Goal: Transaction & Acquisition: Purchase product/service

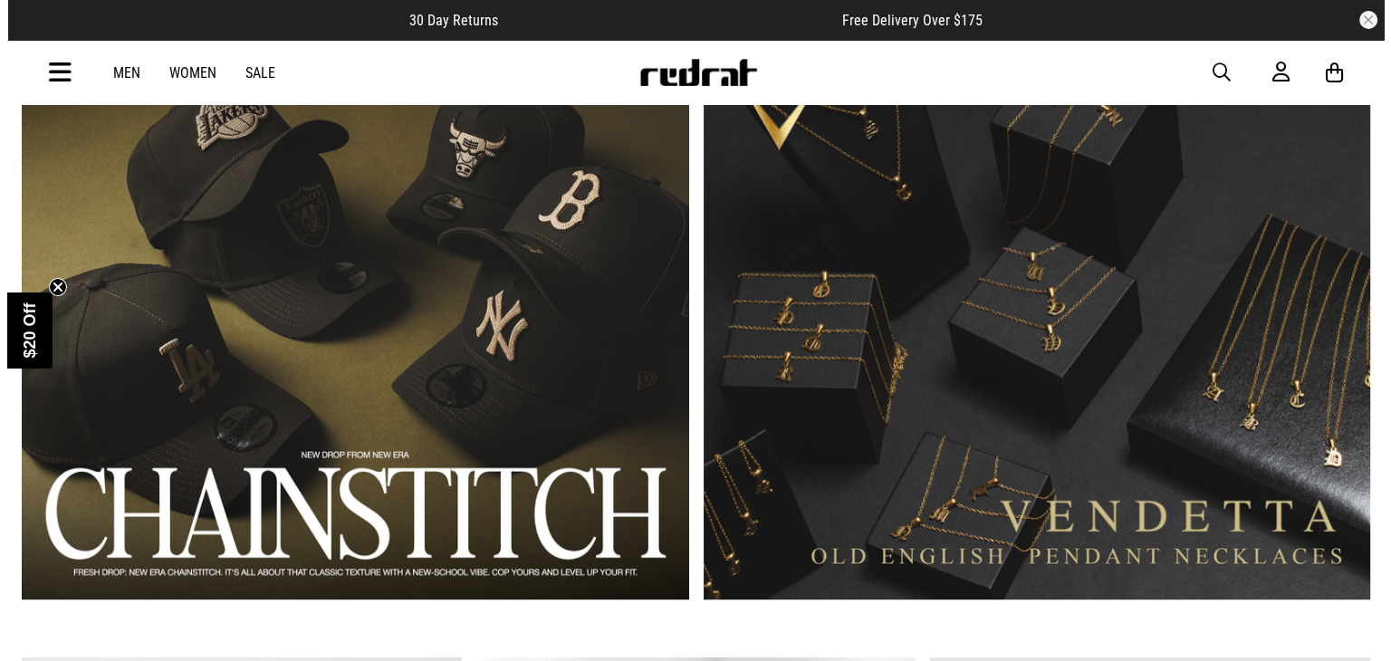
scroll to position [1265, 0]
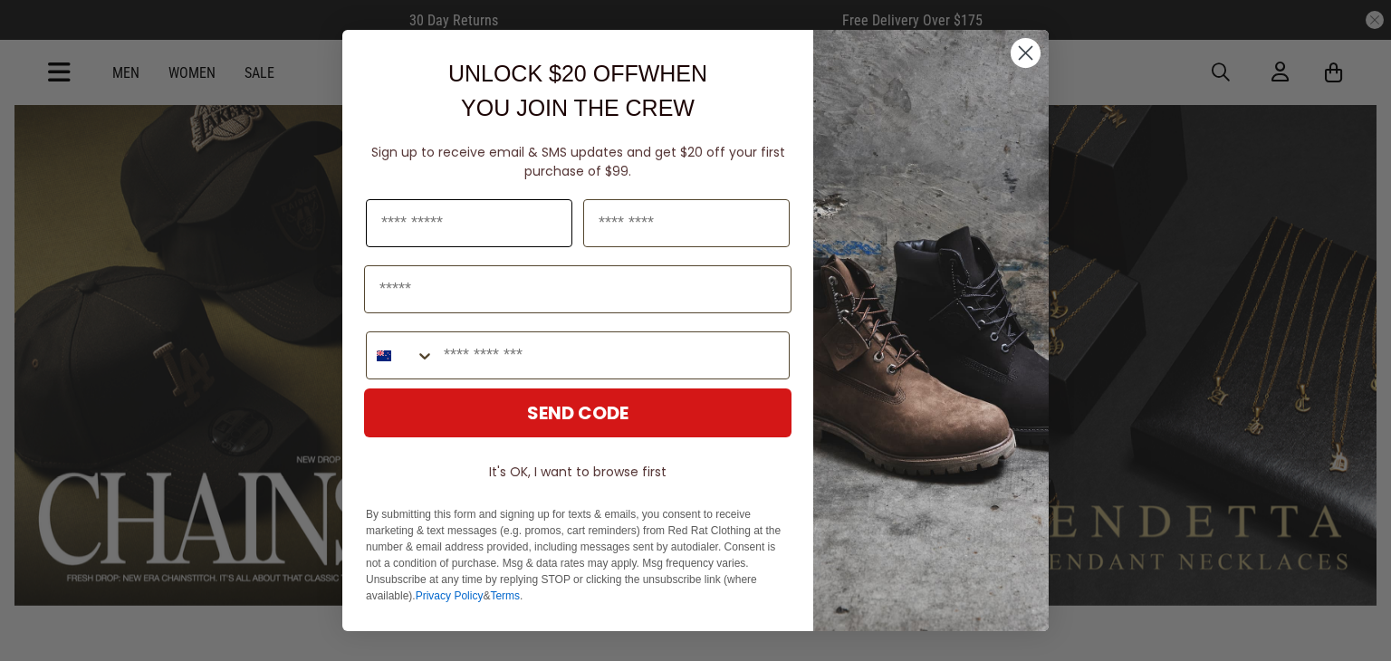
click at [469, 220] on input "First Name" at bounding box center [469, 223] width 206 height 48
type input "*****"
type input "*******"
type input "**********"
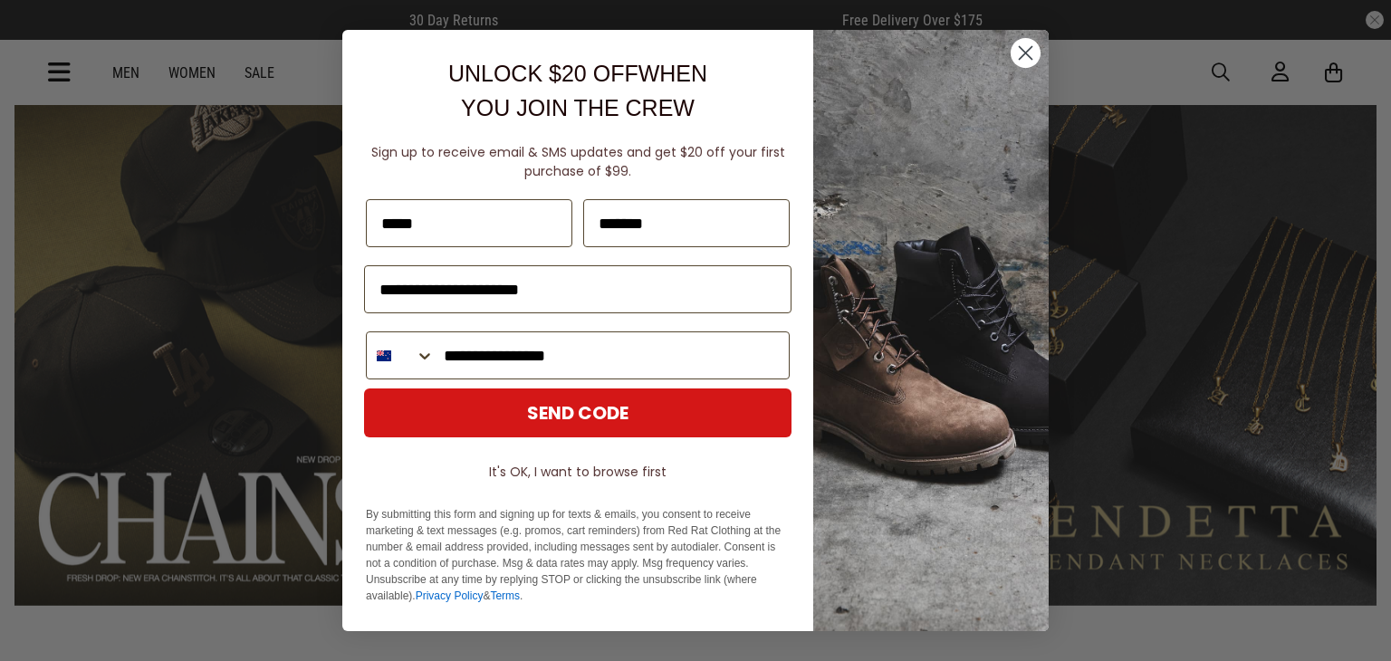
click at [589, 406] on button "SEND CODE" at bounding box center [577, 412] width 427 height 49
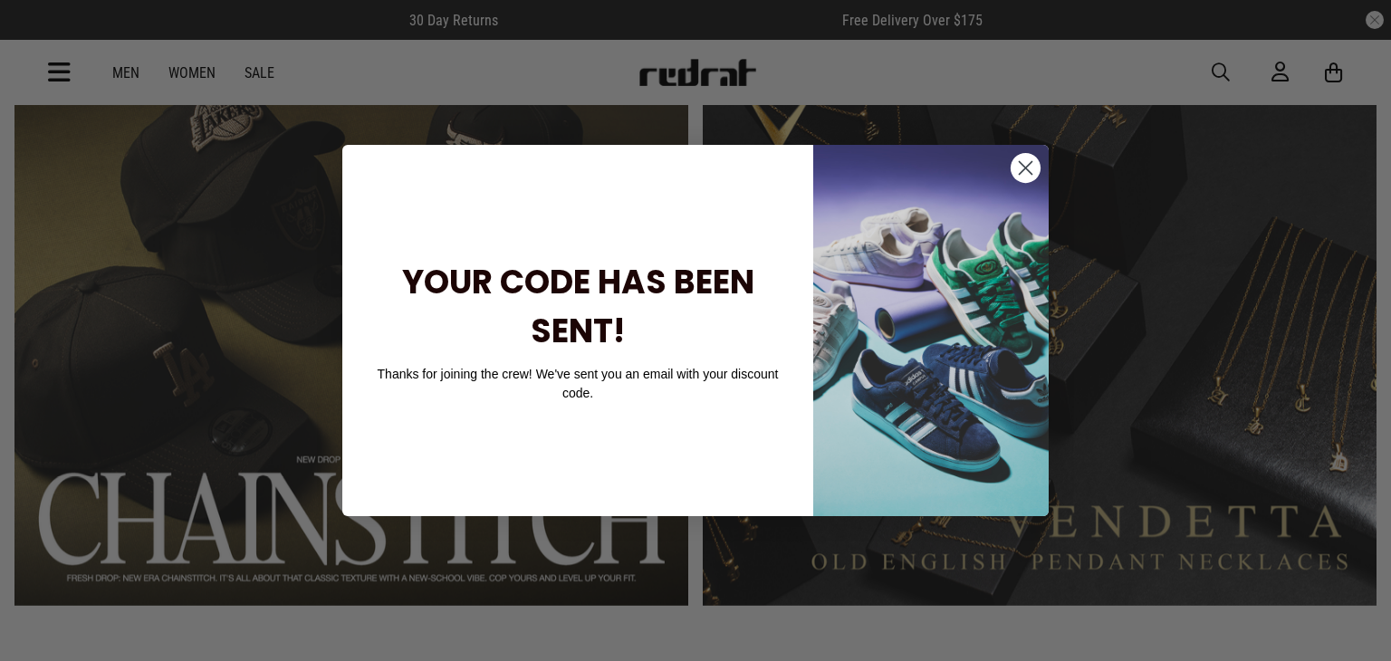
click at [1027, 162] on circle "Close dialog" at bounding box center [1025, 168] width 30 height 30
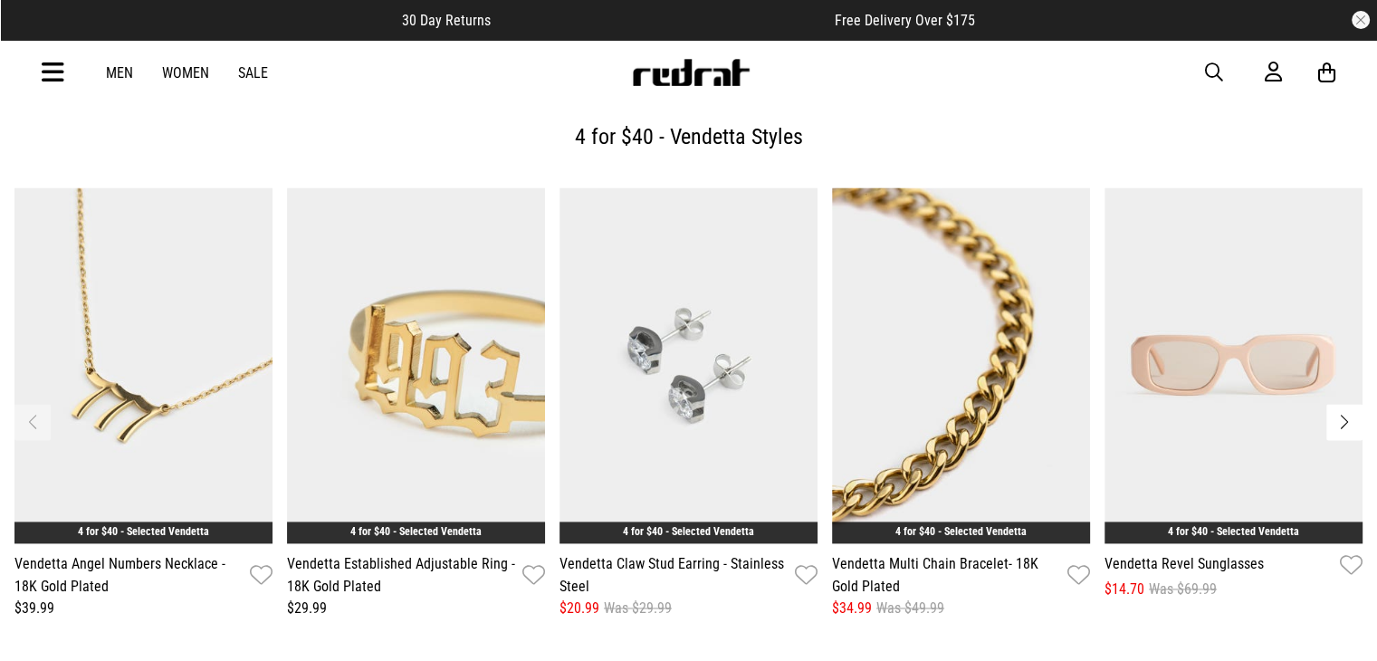
scroll to position [2374, 0]
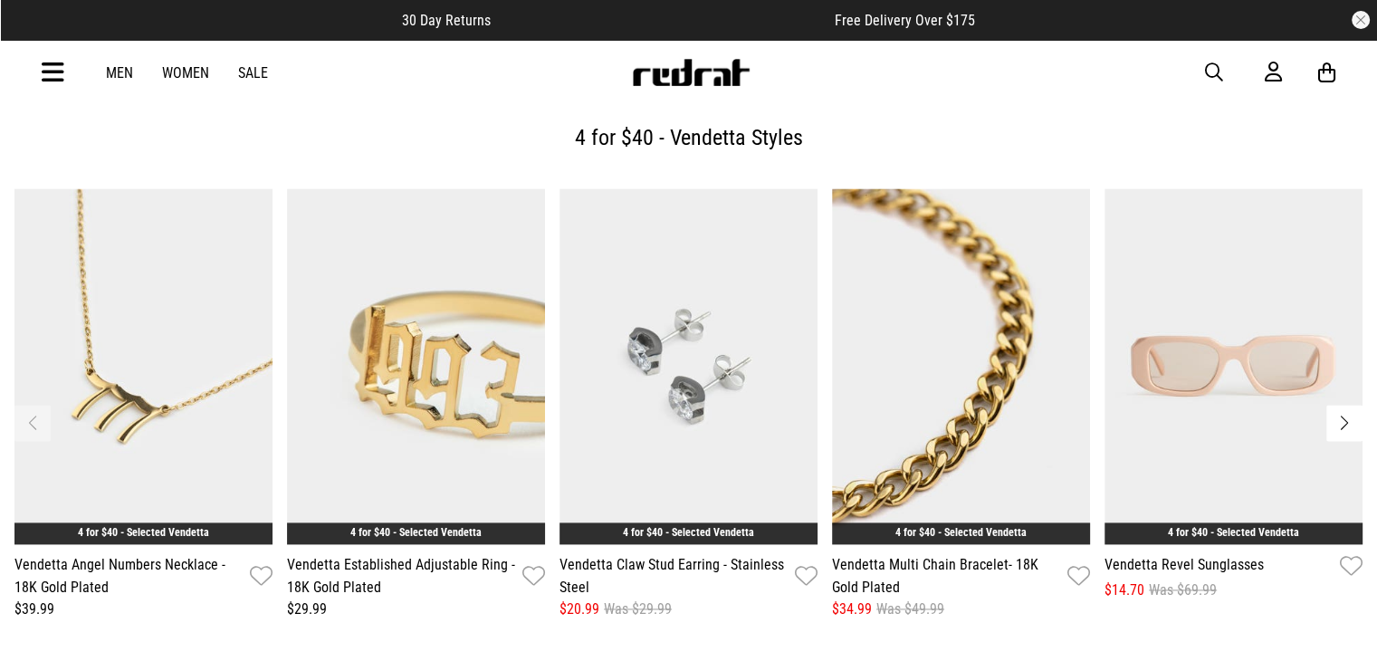
click at [1340, 405] on button "Next slide" at bounding box center [1344, 423] width 36 height 36
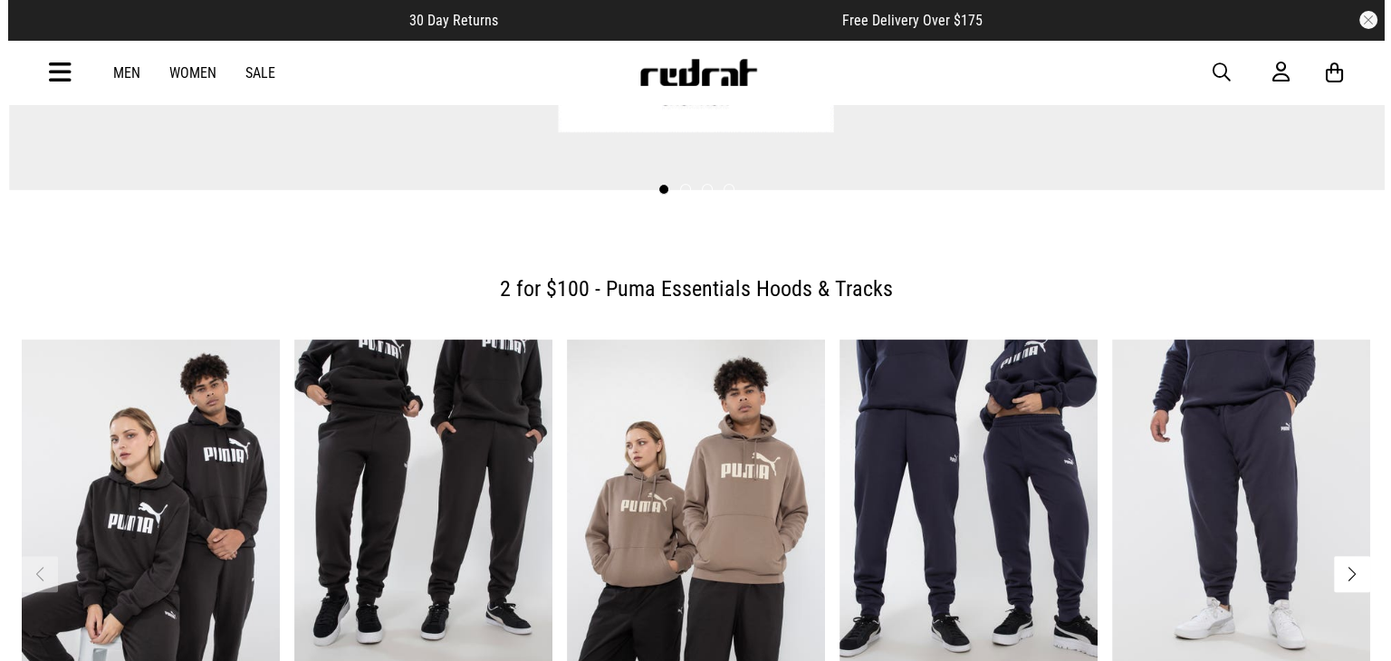
scroll to position [0, 0]
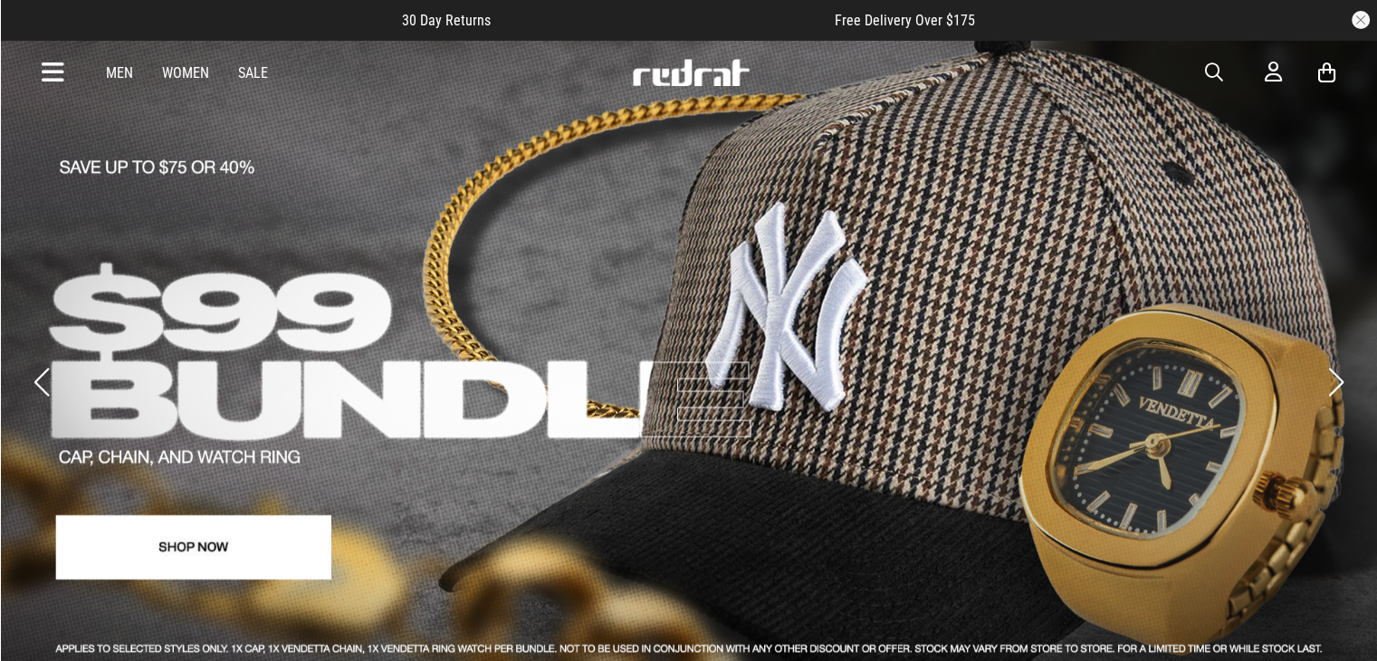
click at [48, 72] on icon at bounding box center [53, 73] width 23 height 30
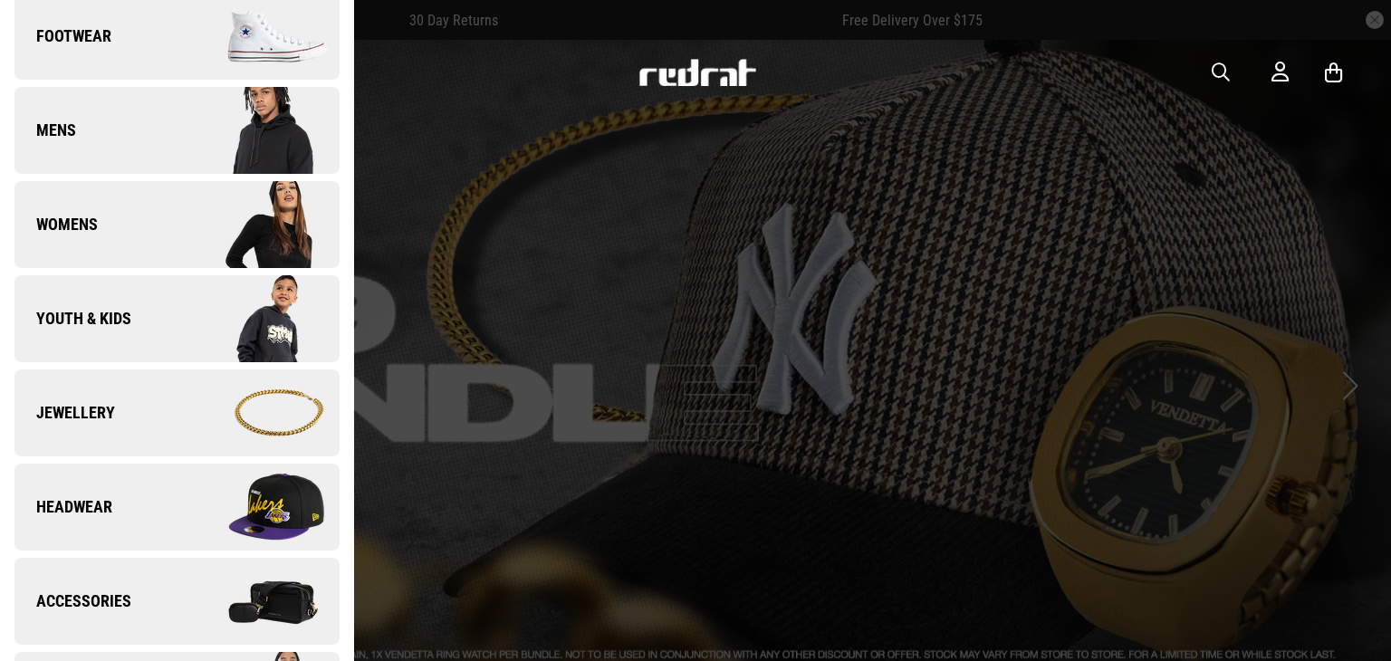
scroll to position [217, 0]
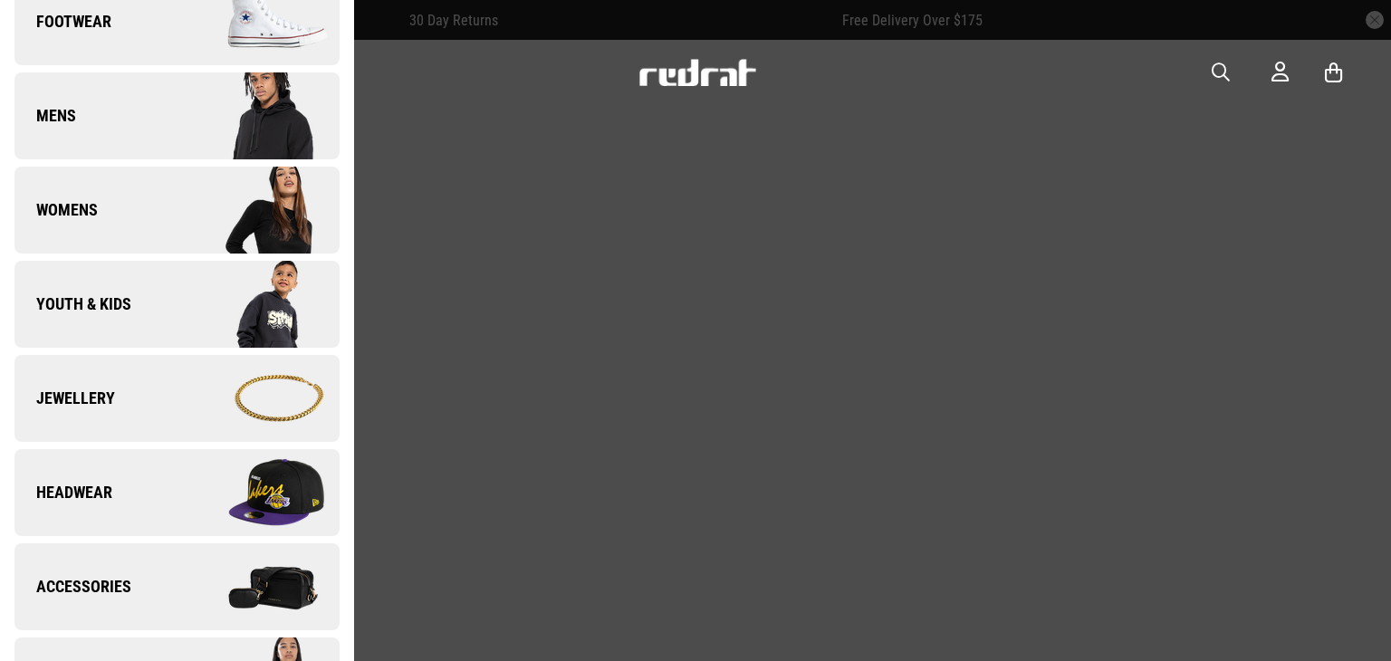
click at [154, 395] on link "Jewellery" at bounding box center [176, 398] width 325 height 87
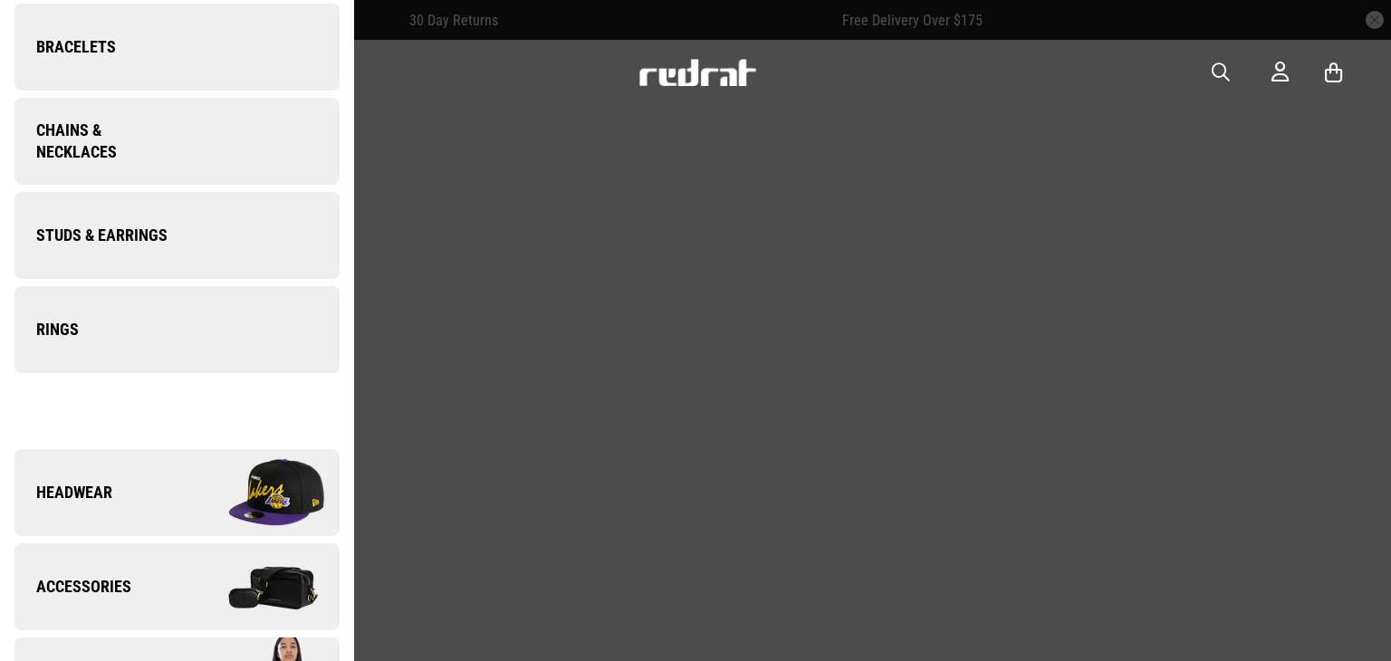
scroll to position [0, 0]
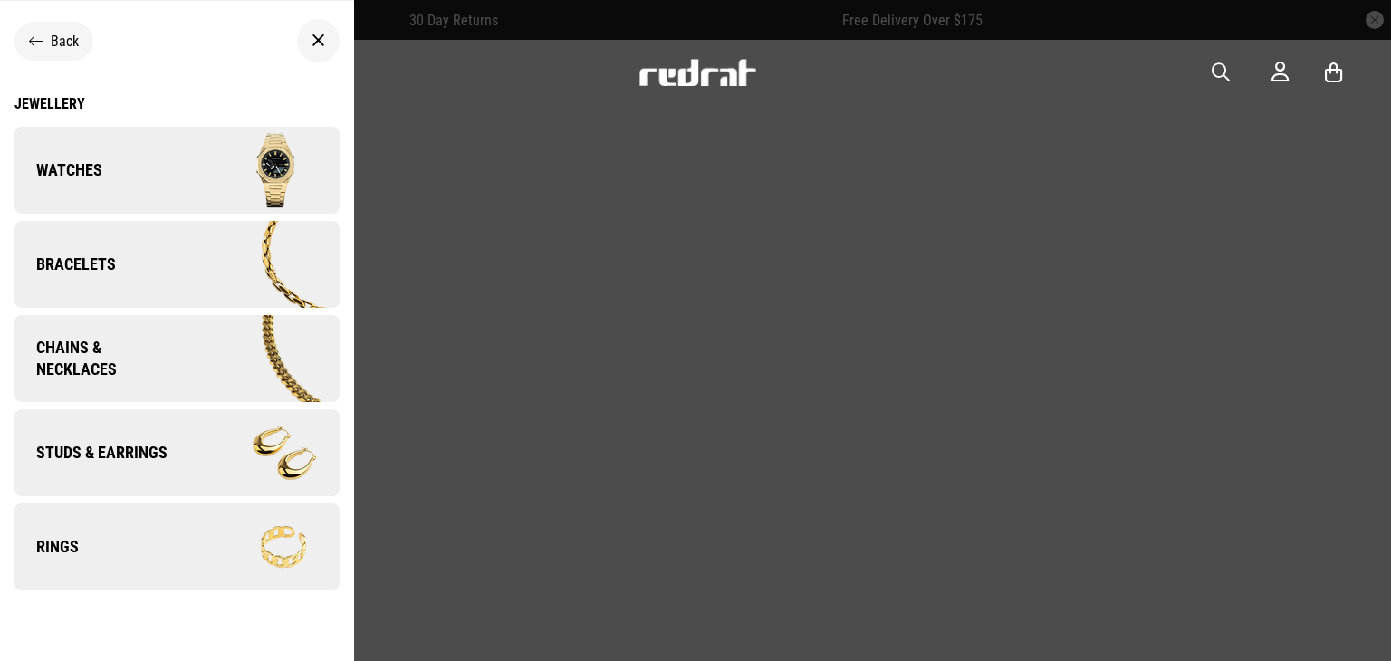
click at [148, 348] on span "Chains & Necklaces" at bounding box center [97, 358] width 167 height 43
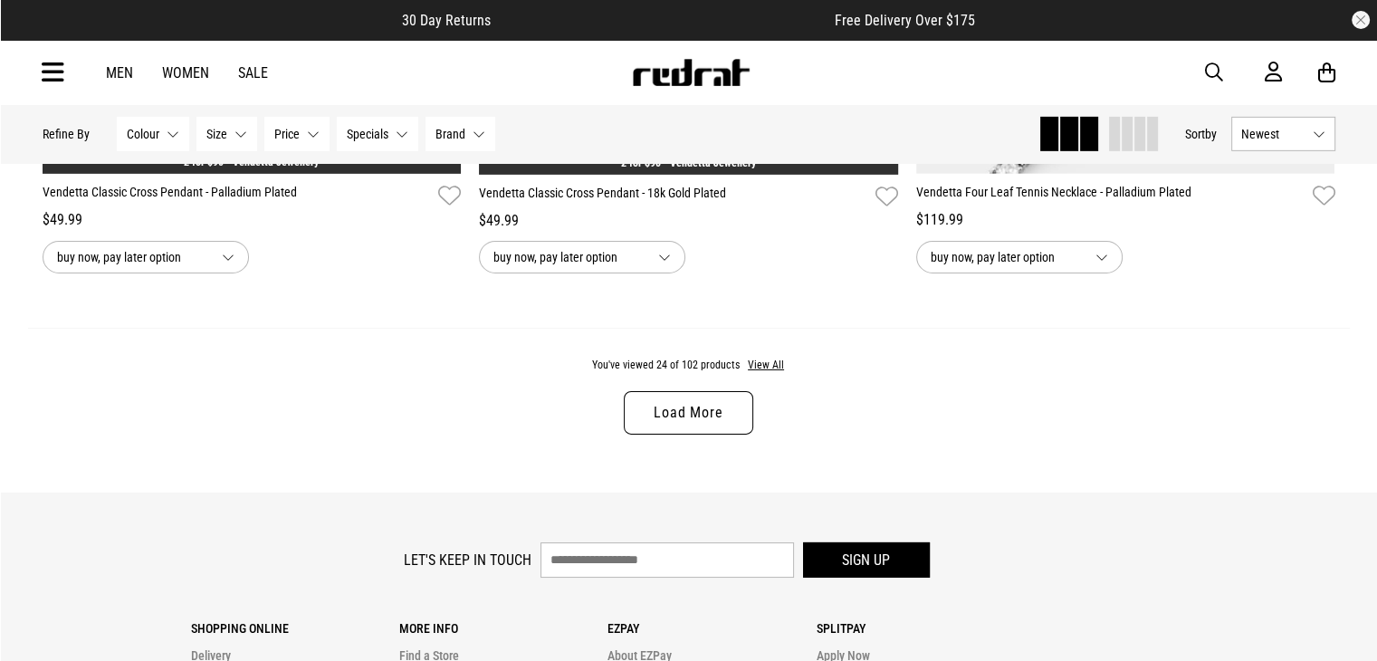
scroll to position [5771, 0]
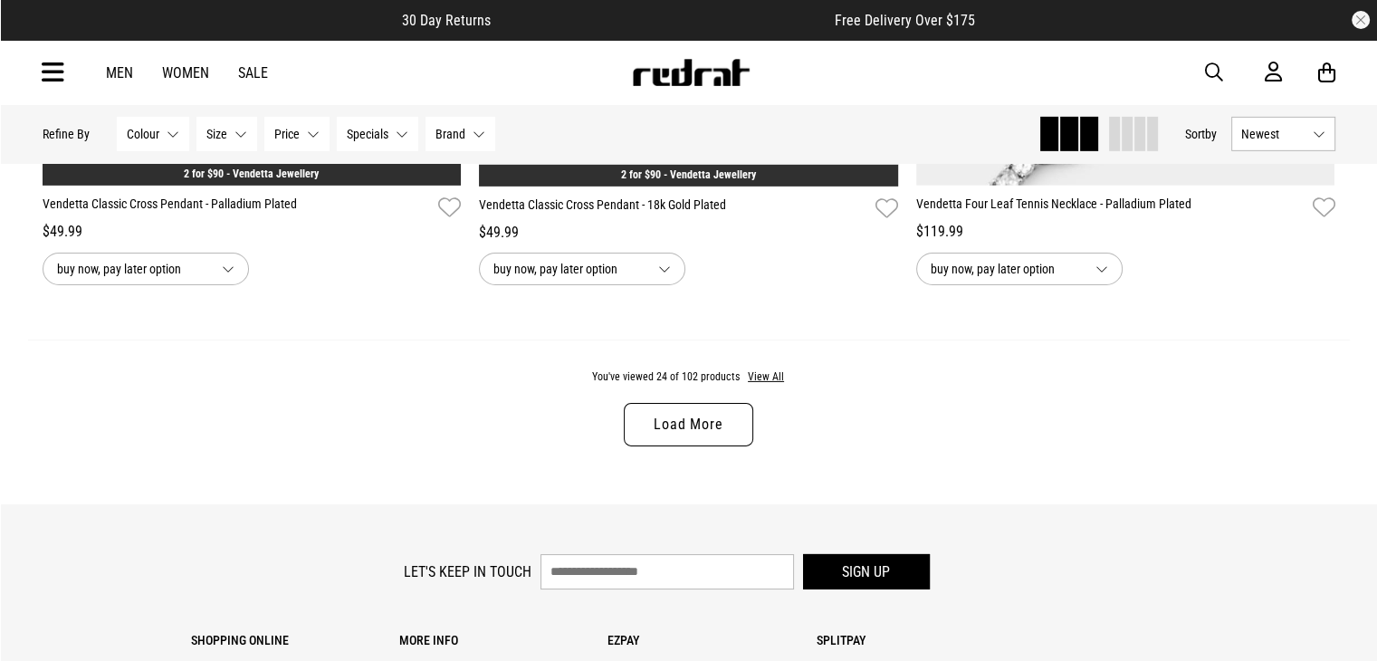
click at [656, 430] on link "Load More" at bounding box center [688, 424] width 129 height 43
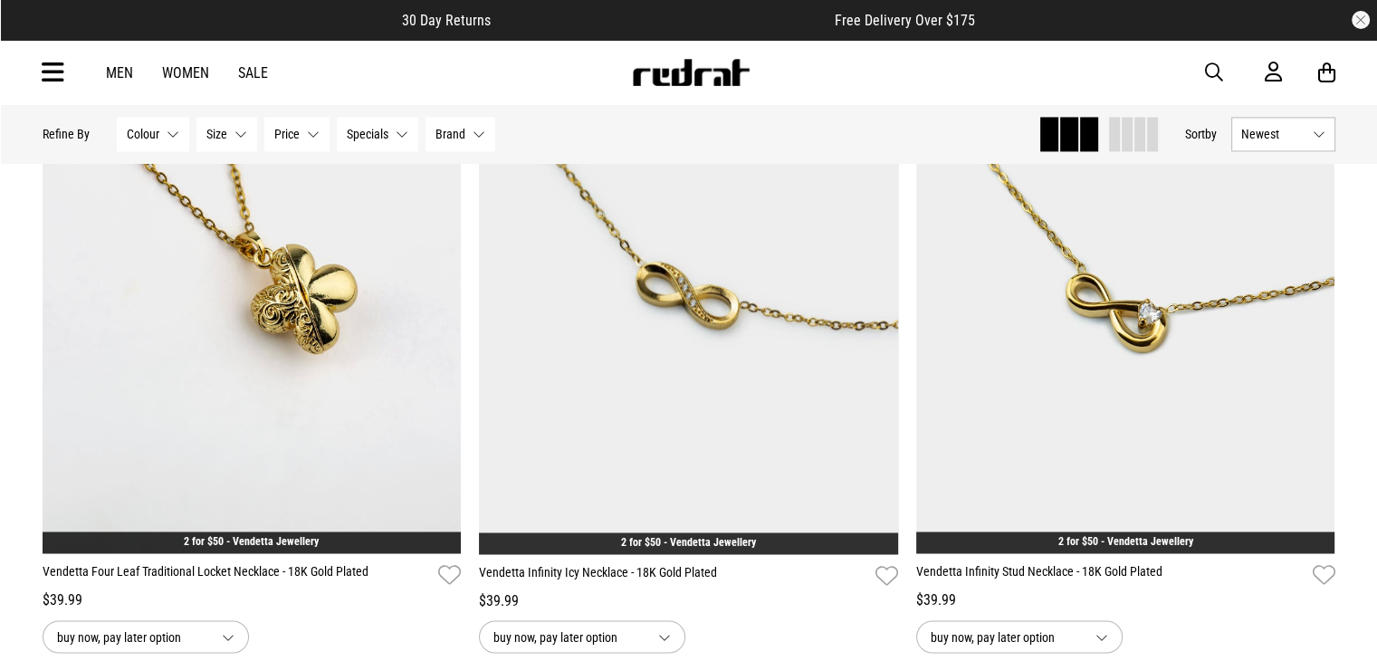
scroll to position [9737, 0]
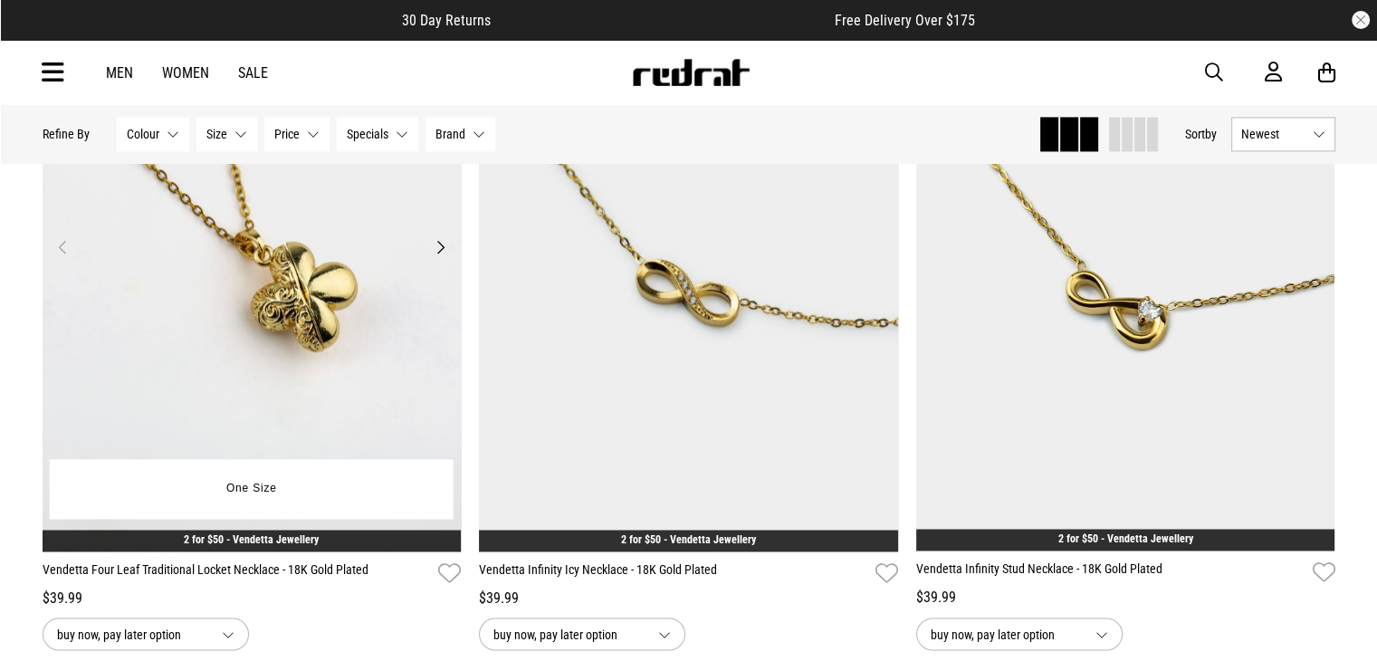
click at [438, 255] on button "Next" at bounding box center [440, 247] width 23 height 22
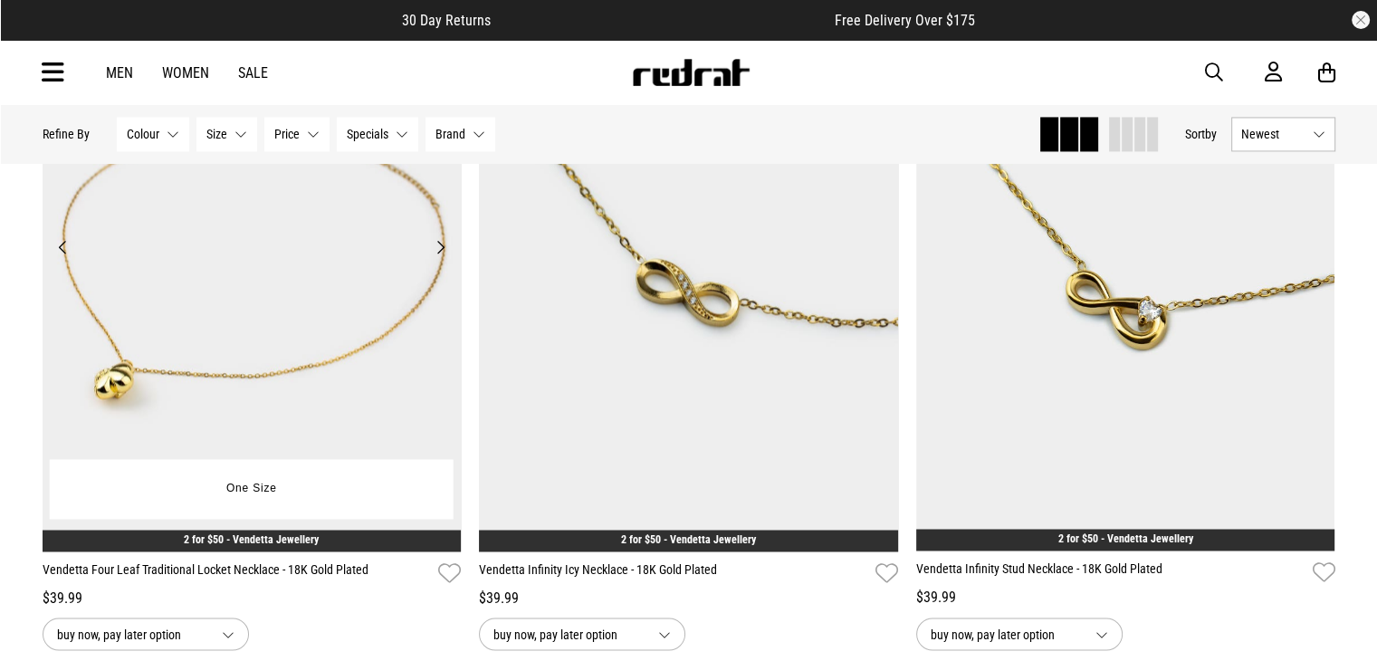
click at [438, 255] on button "Next" at bounding box center [440, 247] width 23 height 22
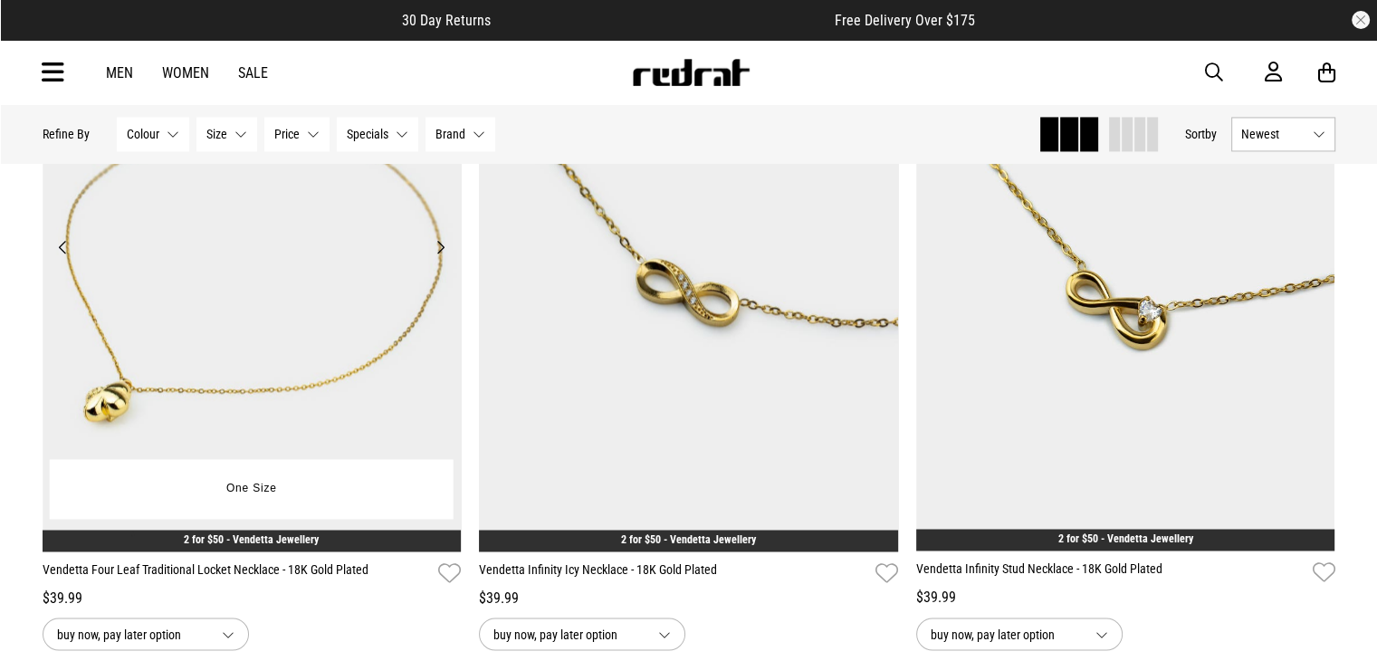
click at [438, 255] on button "Next" at bounding box center [440, 247] width 23 height 22
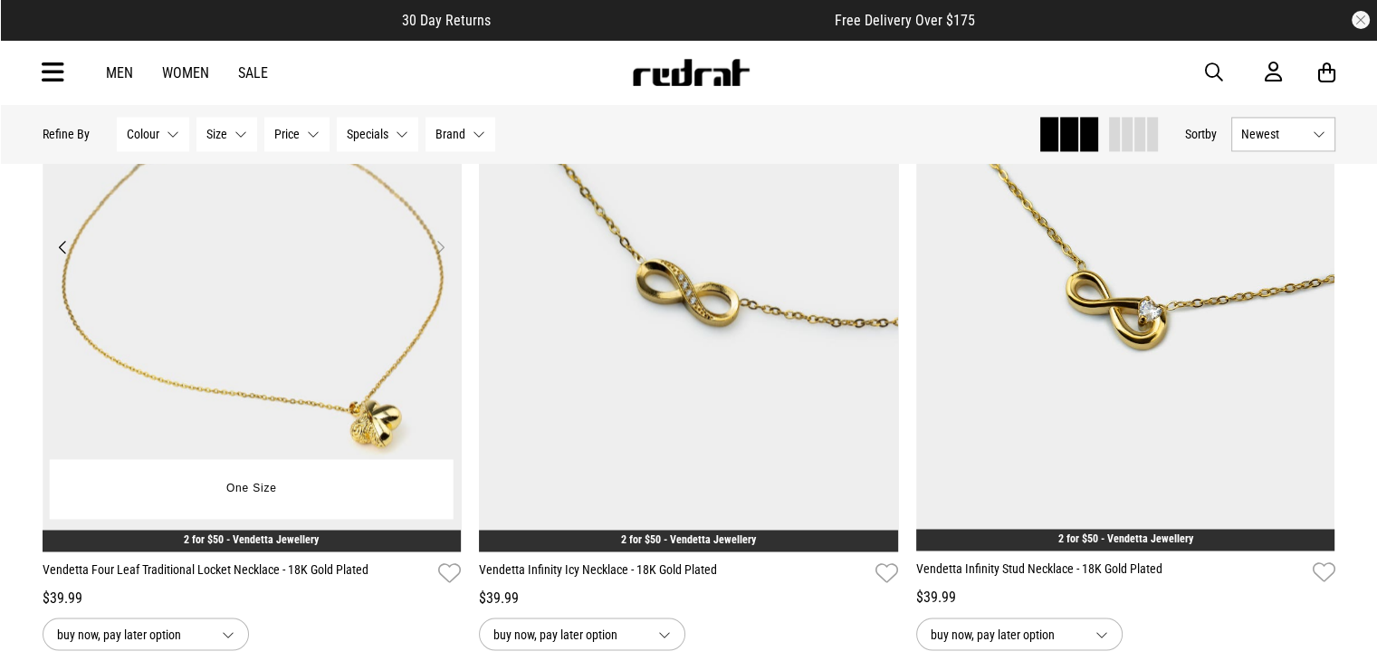
click at [438, 255] on button "Next" at bounding box center [440, 247] width 23 height 22
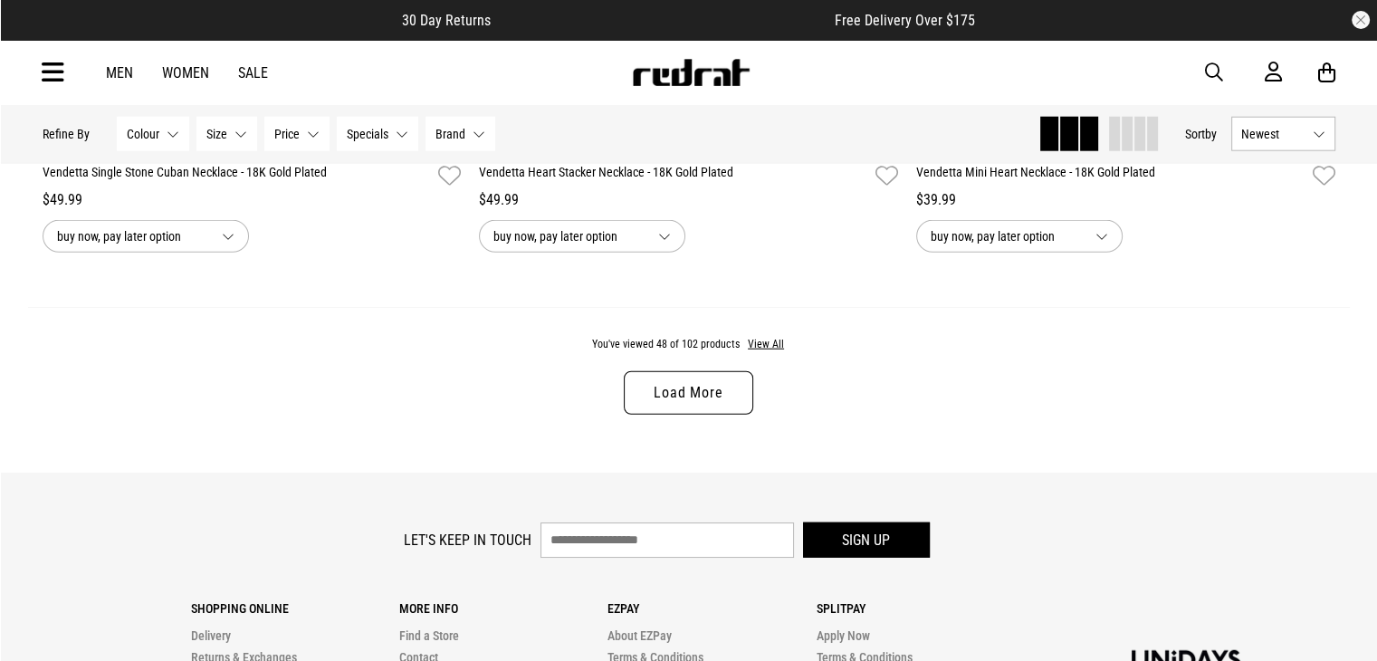
scroll to position [11569, 0]
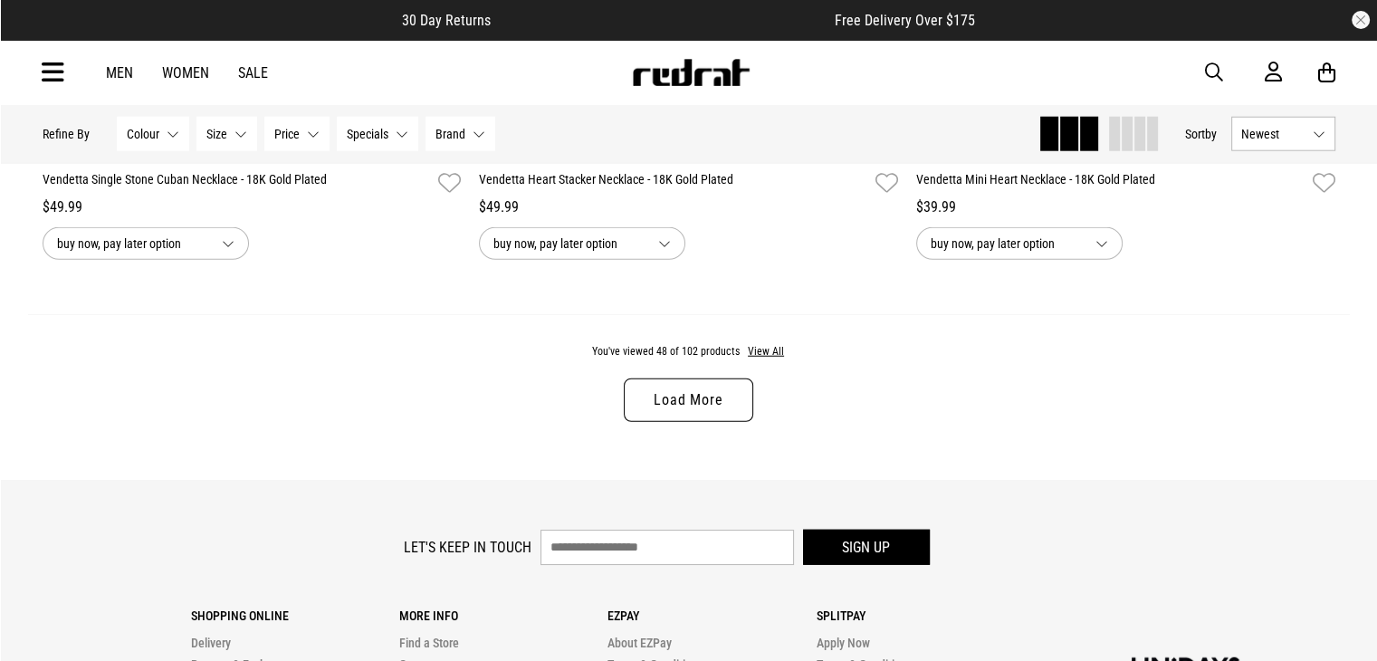
click at [732, 411] on link "Load More" at bounding box center [688, 399] width 129 height 43
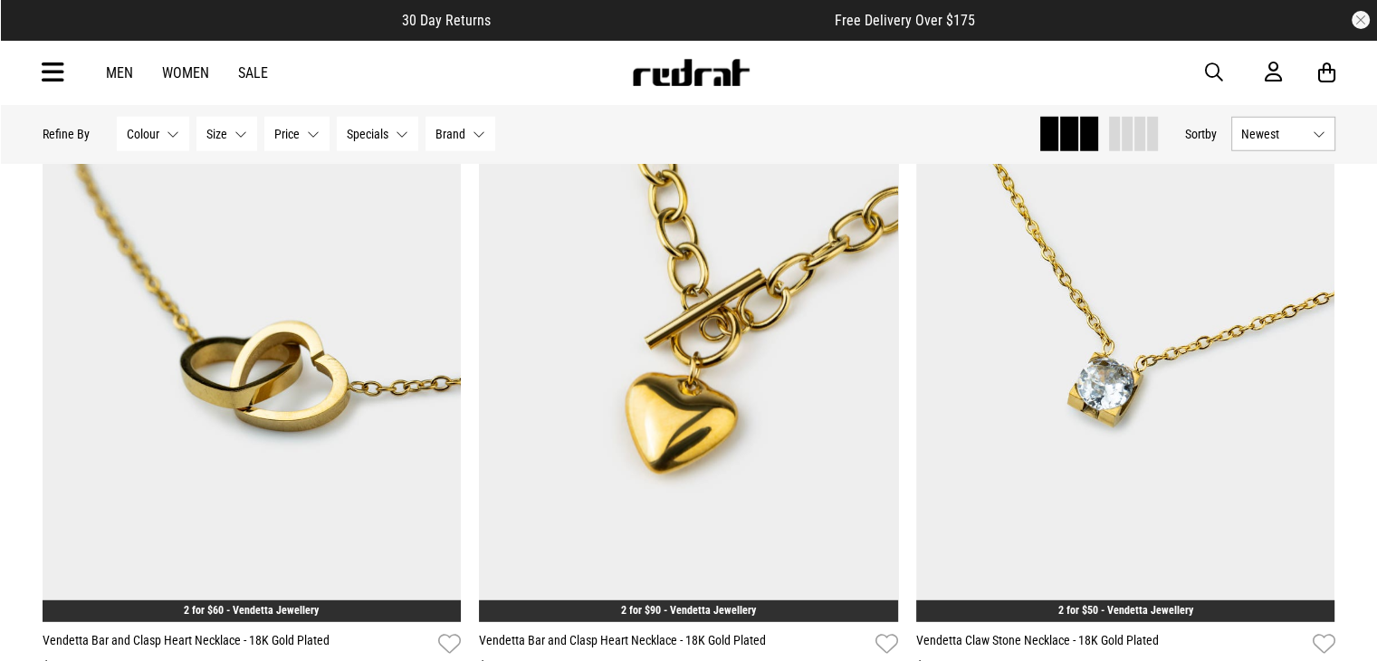
scroll to position [11825, 0]
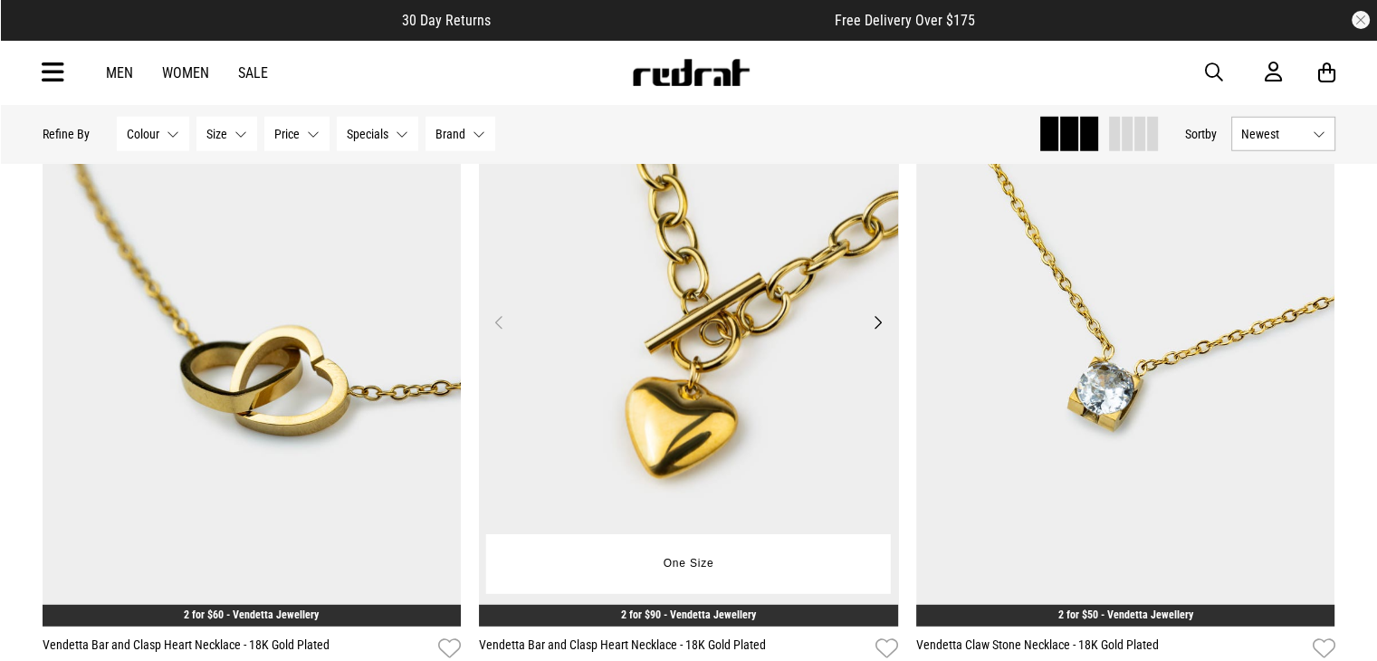
click at [876, 333] on button "Next" at bounding box center [877, 322] width 23 height 22
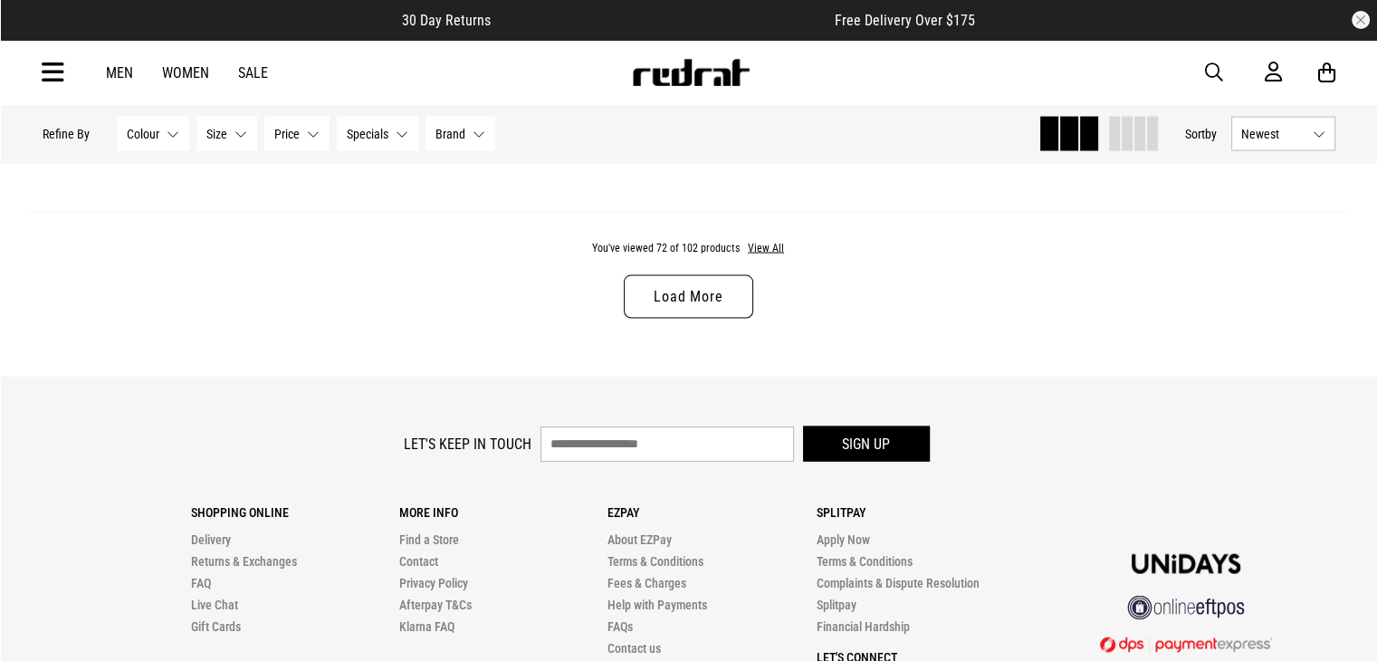
scroll to position [17445, 0]
click at [680, 316] on link "Load More" at bounding box center [688, 297] width 129 height 43
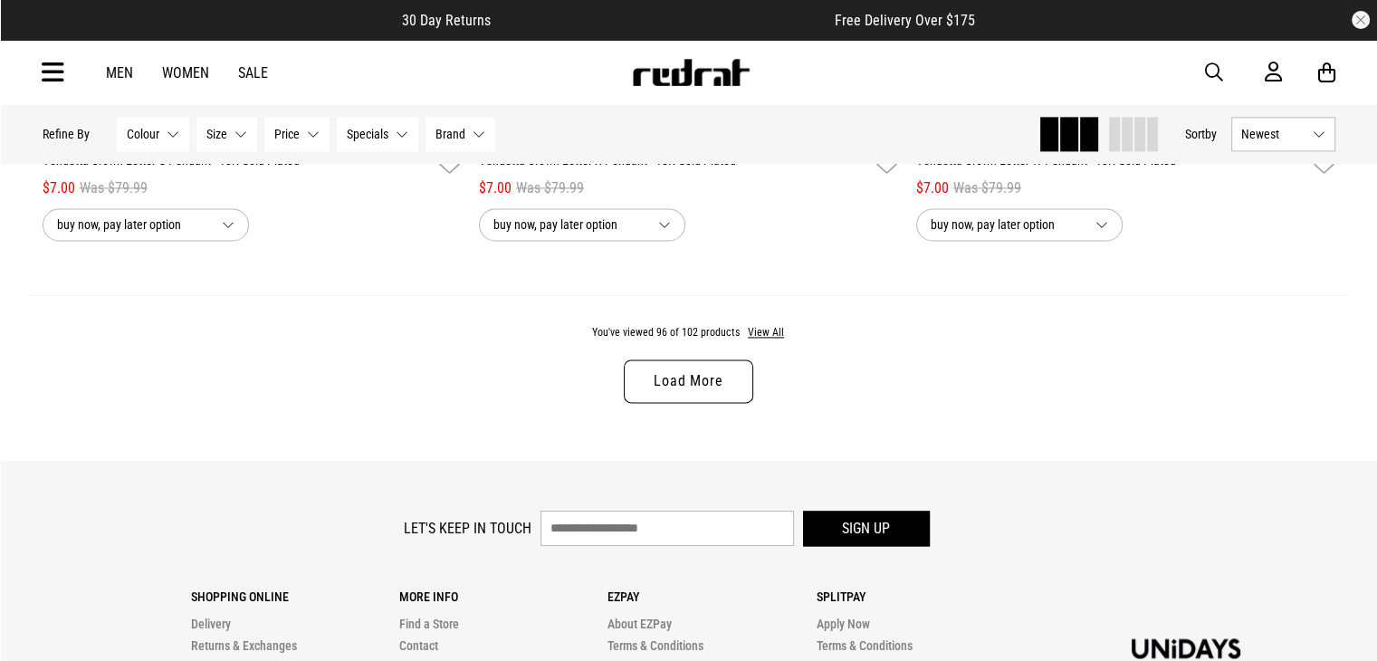
scroll to position [23142, 0]
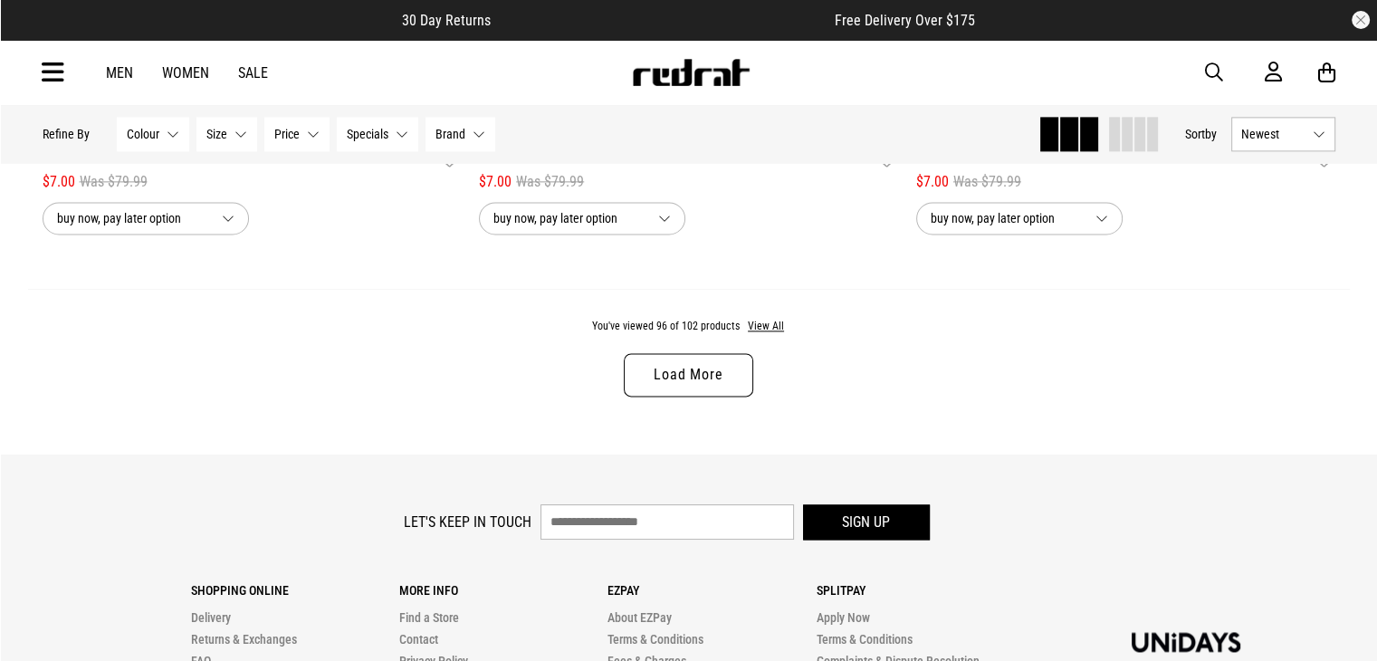
click at [680, 397] on link "Load More" at bounding box center [688, 374] width 129 height 43
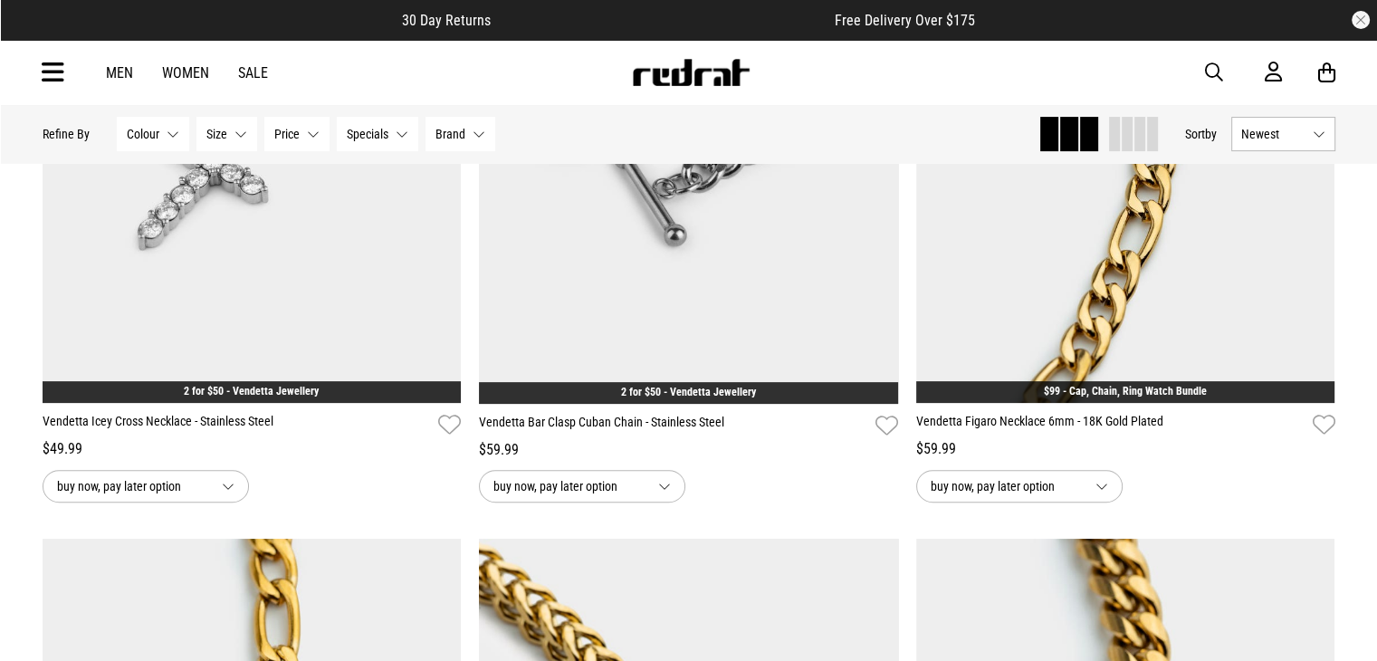
scroll to position [13971, 0]
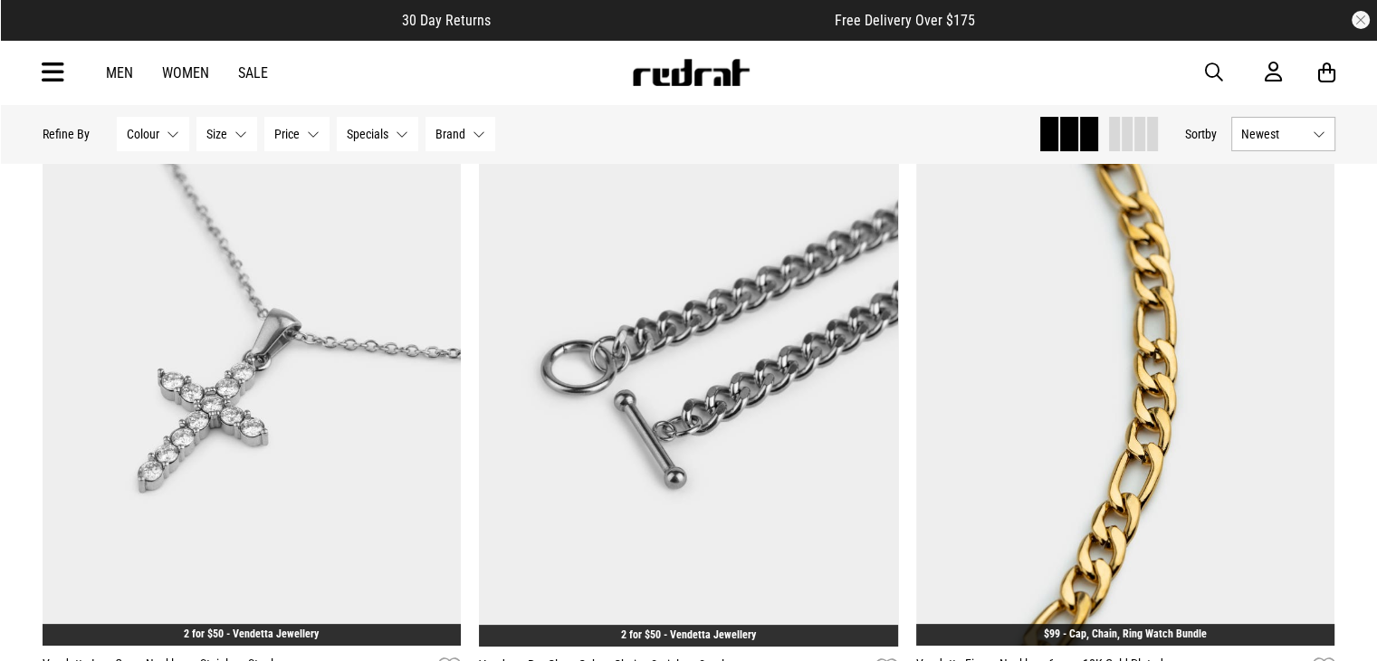
click at [183, 80] on link "Women" at bounding box center [185, 72] width 47 height 17
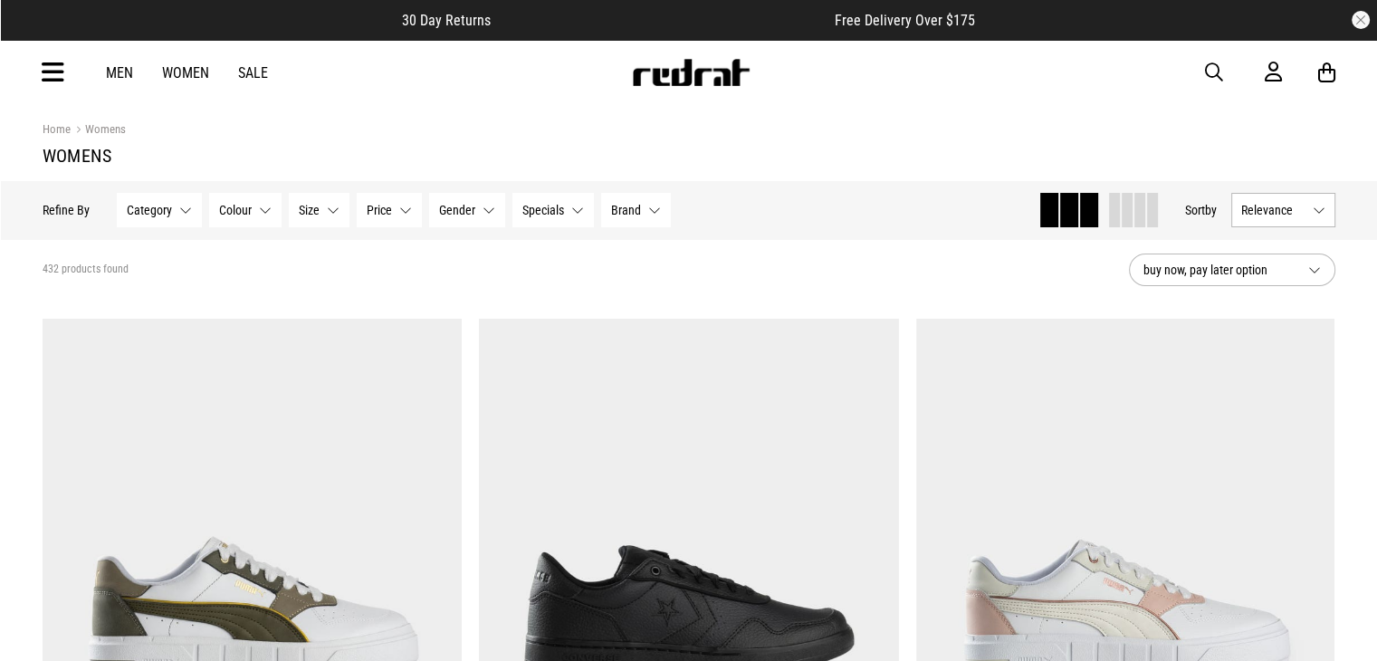
click at [43, 67] on icon at bounding box center [53, 73] width 23 height 30
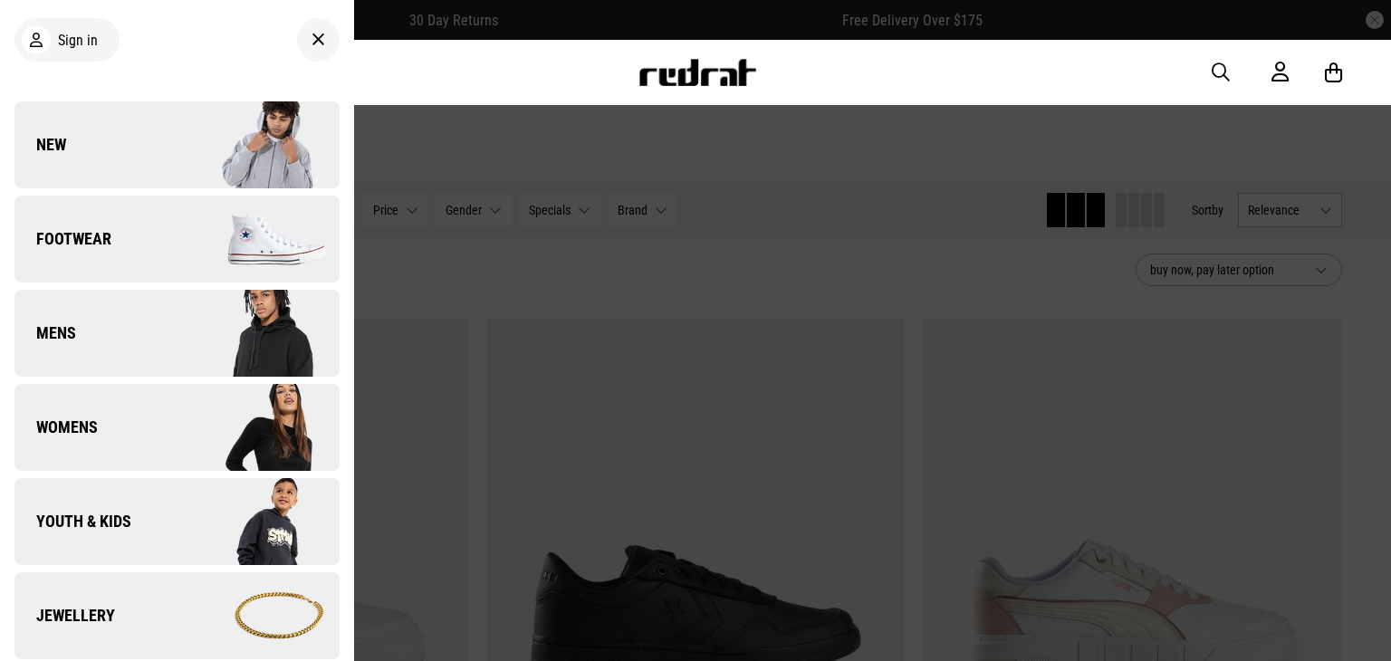
click at [97, 606] on span "Jewellery" at bounding box center [64, 616] width 100 height 22
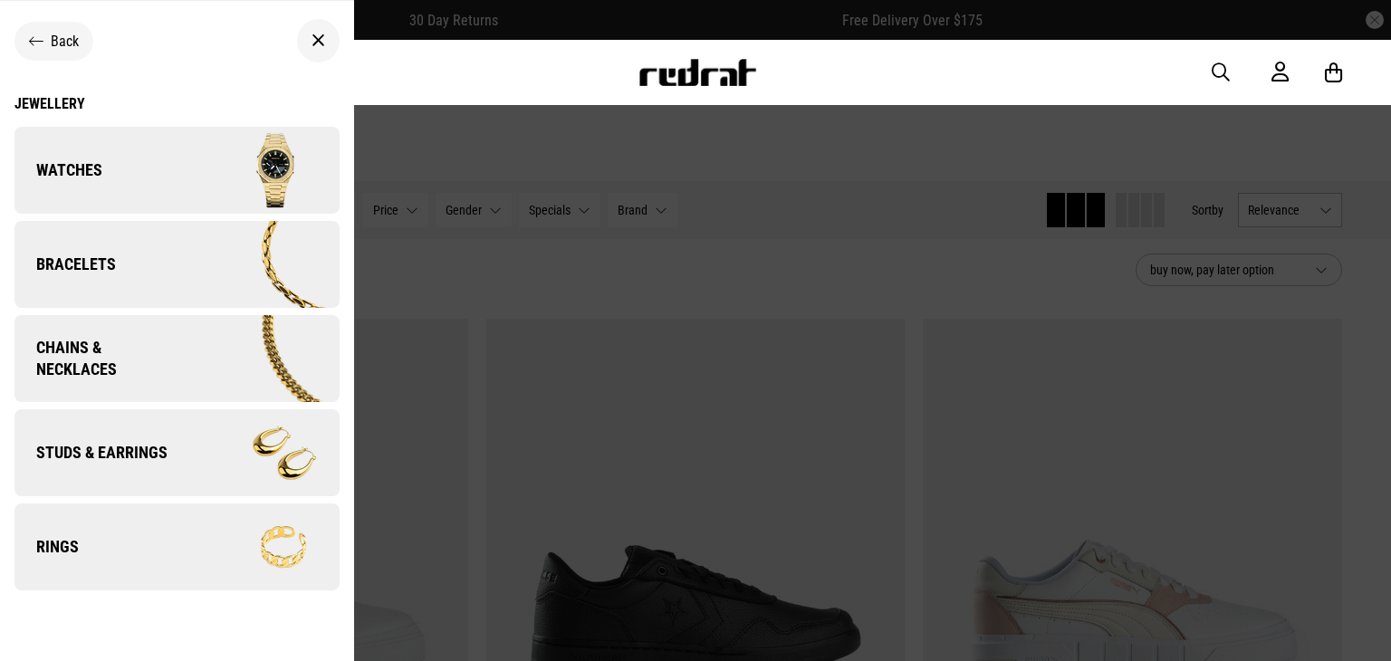
click at [146, 171] on link "Watches" at bounding box center [176, 170] width 325 height 87
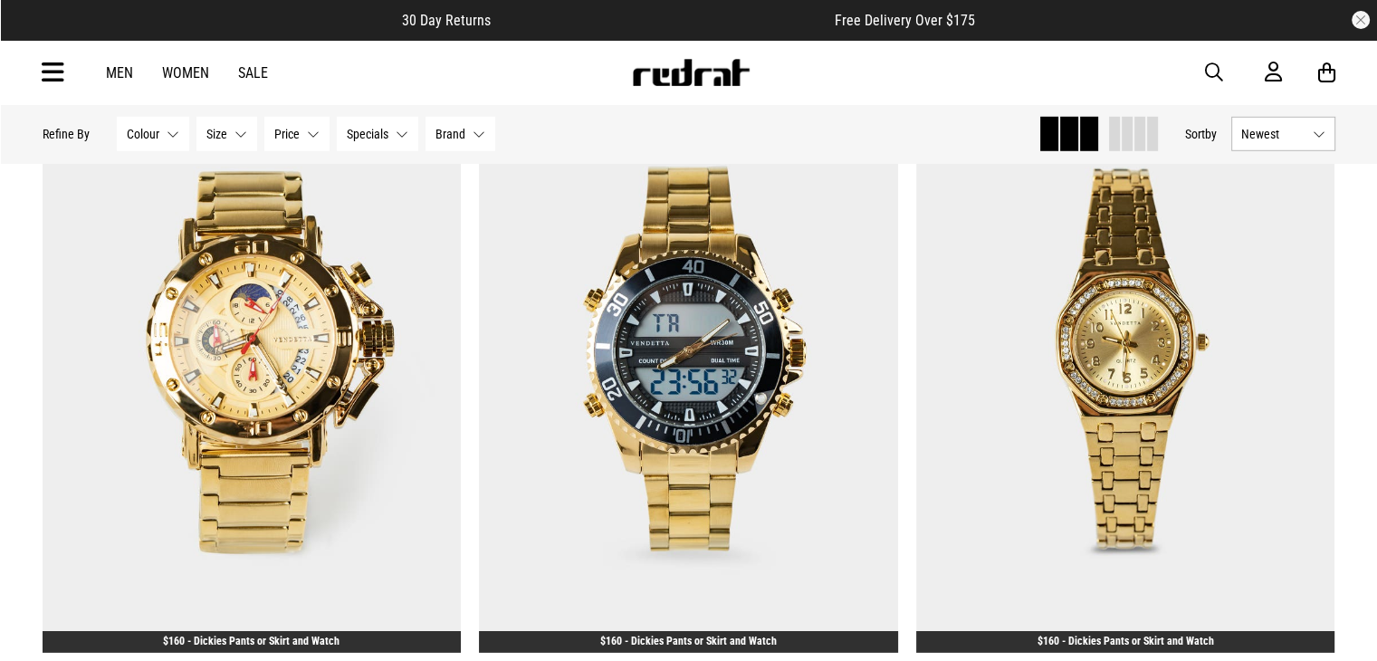
scroll to position [5301, 0]
